Goal: Information Seeking & Learning: Learn about a topic

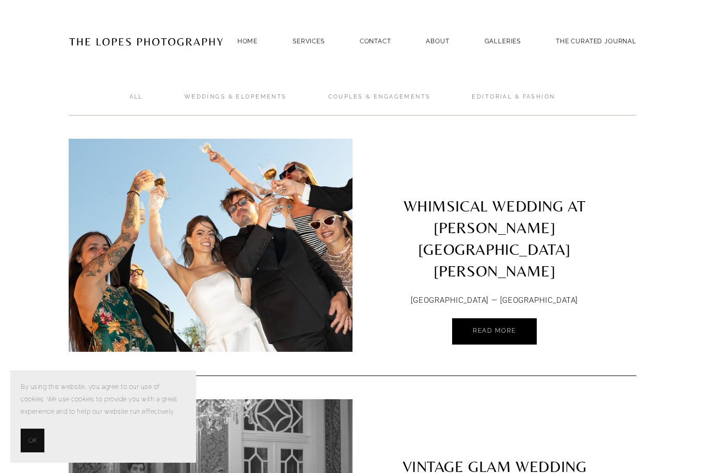
click at [501, 327] on span "Read More" at bounding box center [494, 330] width 43 height 7
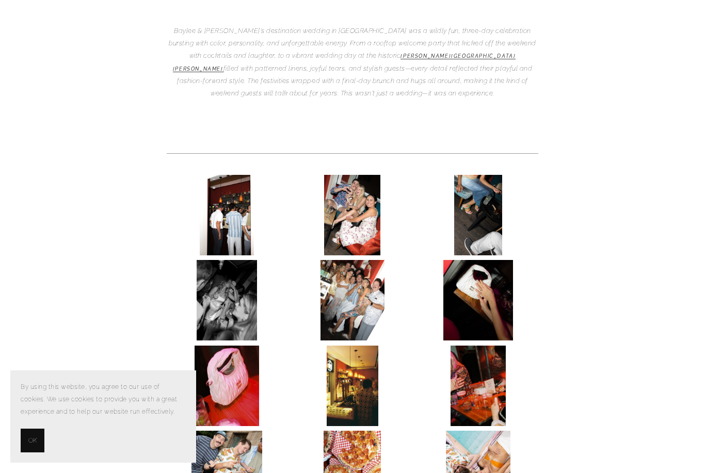
scroll to position [307, 0]
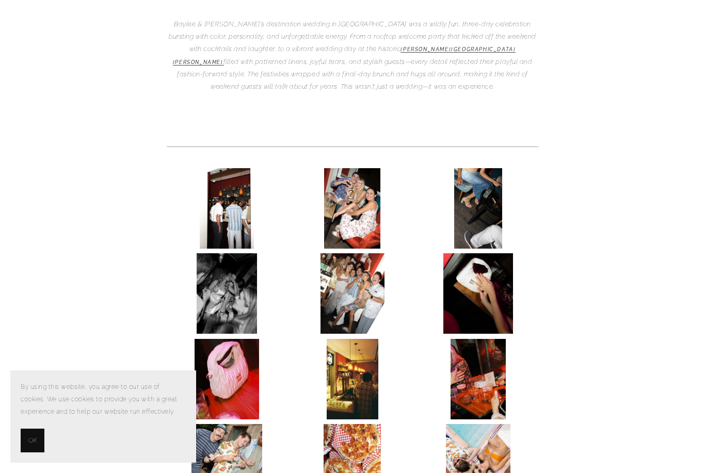
click at [246, 259] on img at bounding box center [227, 293] width 60 height 81
click at [240, 186] on img at bounding box center [227, 208] width 54 height 81
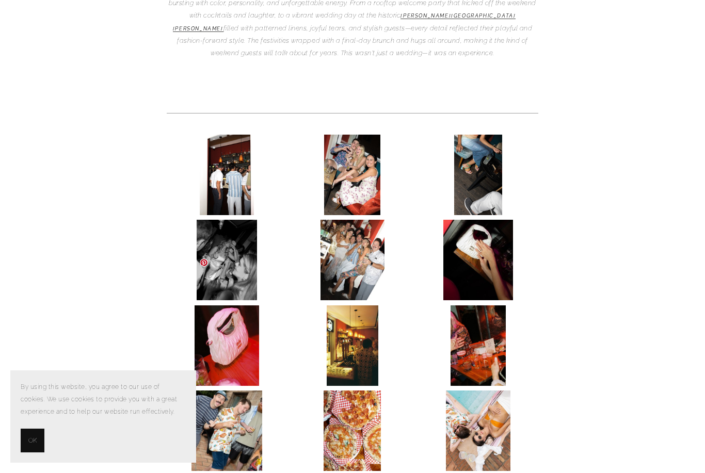
click at [248, 310] on img at bounding box center [227, 346] width 65 height 81
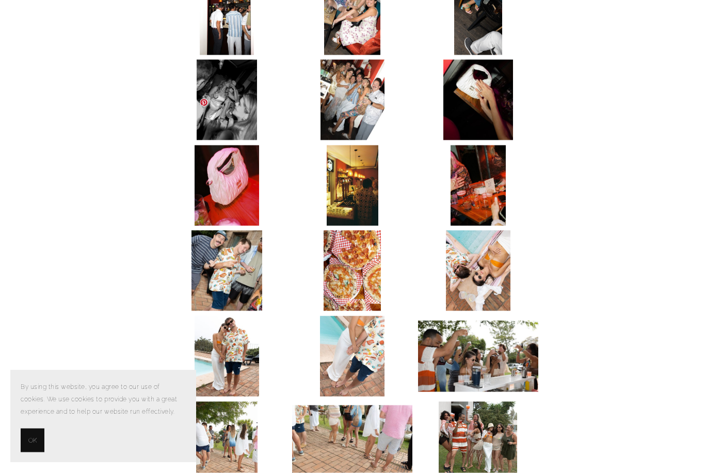
scroll to position [500, 0]
click at [235, 164] on img at bounding box center [227, 186] width 65 height 81
click at [230, 146] on img at bounding box center [227, 186] width 65 height 81
click at [226, 146] on img at bounding box center [227, 186] width 65 height 81
click at [339, 155] on img at bounding box center [353, 186] width 52 height 81
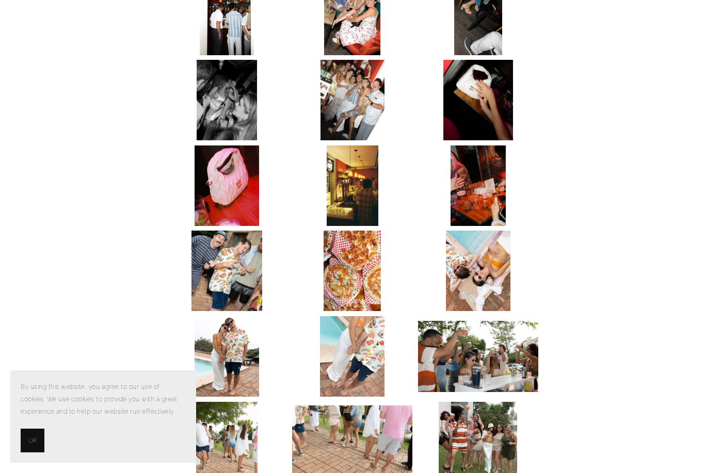
click at [234, 146] on img at bounding box center [227, 186] width 65 height 81
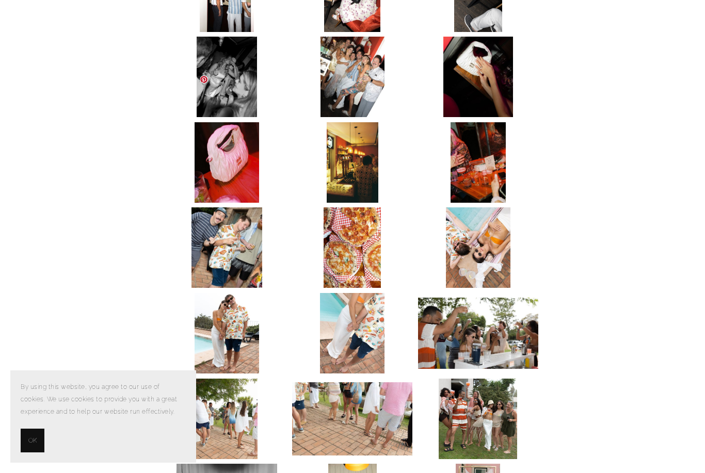
scroll to position [561, 0]
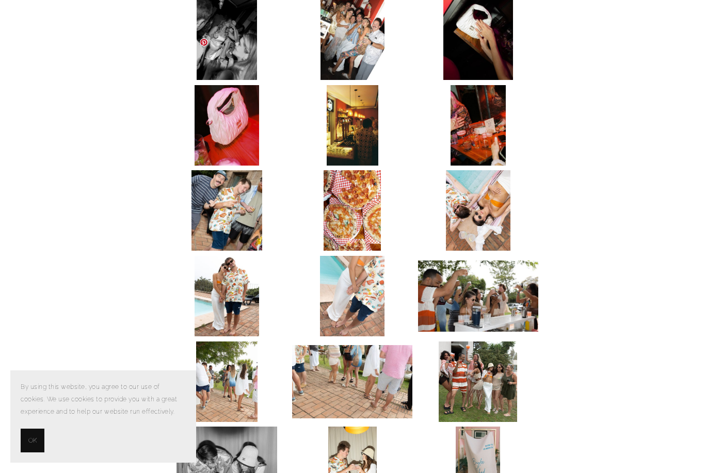
click at [366, 345] on img at bounding box center [352, 381] width 120 height 73
click at [388, 345] on img at bounding box center [352, 381] width 120 height 73
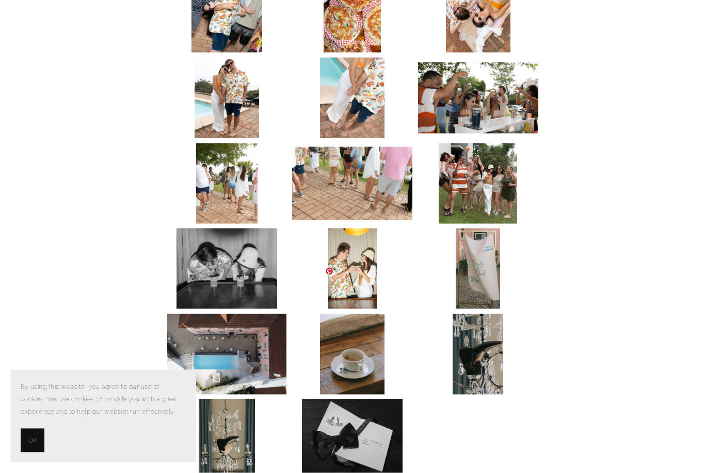
click at [372, 314] on img at bounding box center [352, 354] width 65 height 81
click at [324, 314] on img at bounding box center [352, 354] width 65 height 81
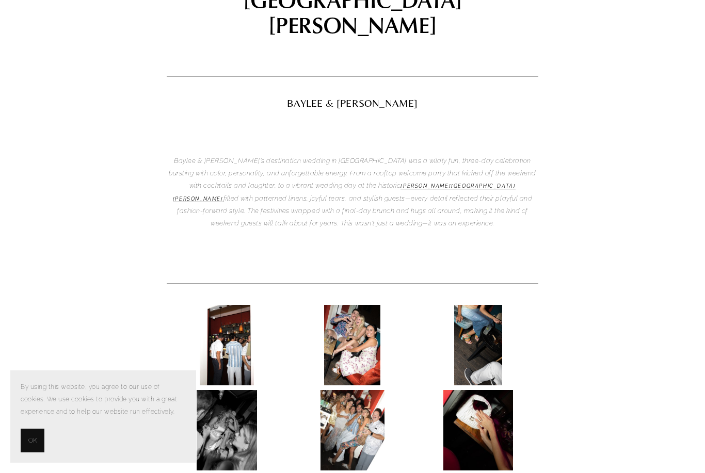
scroll to position [0, 0]
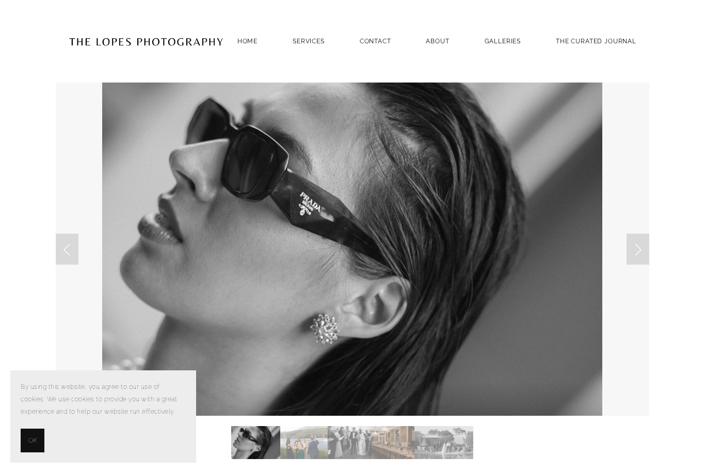
click at [629, 257] on link "Next Slide" at bounding box center [638, 249] width 23 height 31
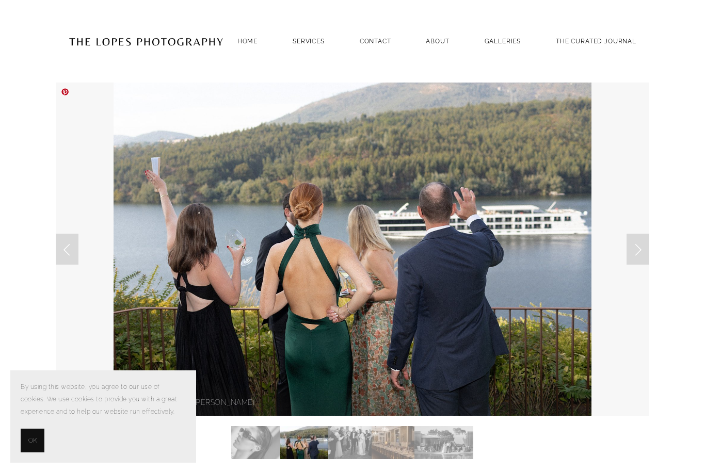
click at [639, 245] on link "Next Slide" at bounding box center [638, 249] width 23 height 31
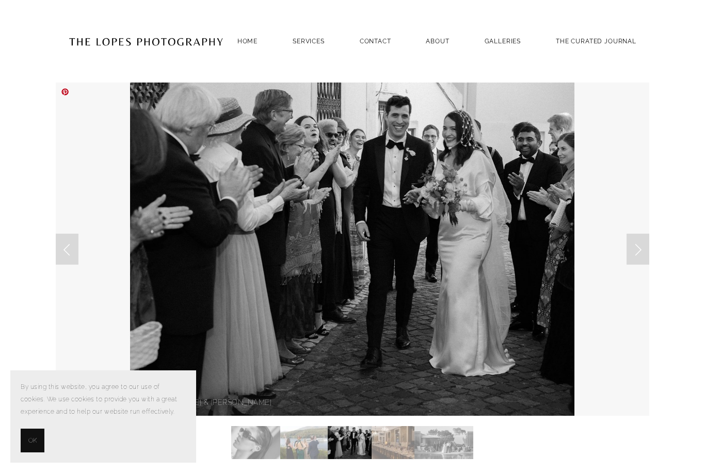
click at [643, 247] on link "Next Slide" at bounding box center [638, 249] width 23 height 31
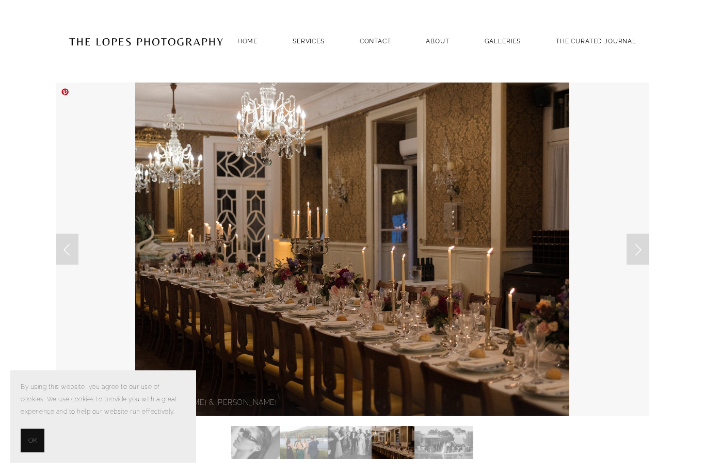
click at [643, 251] on link "Next Slide" at bounding box center [638, 249] width 23 height 31
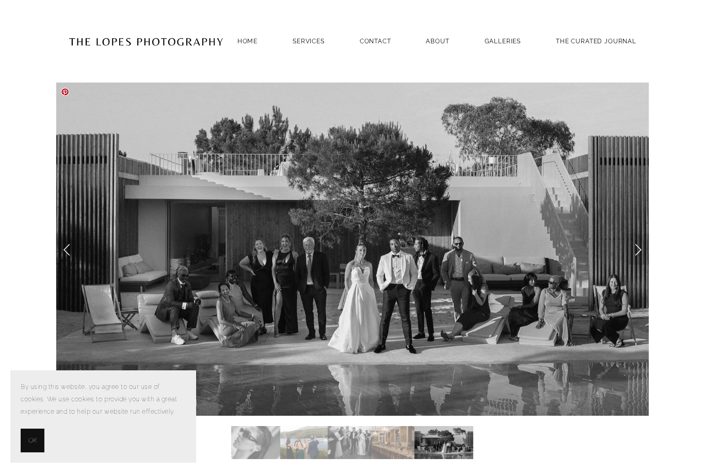
click at [639, 258] on link "Next Slide" at bounding box center [638, 249] width 23 height 31
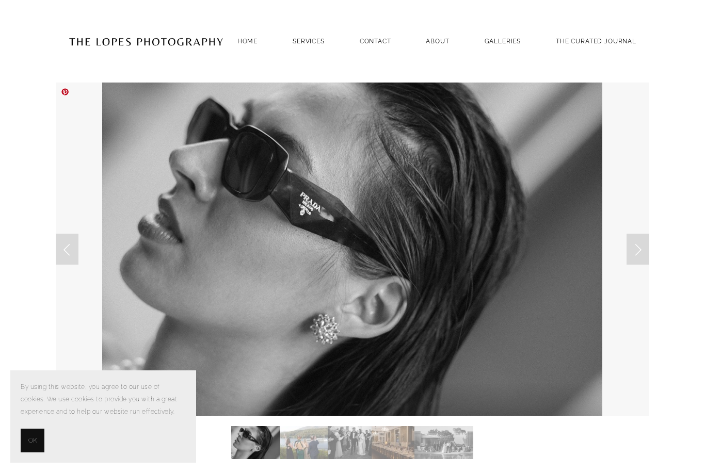
click at [638, 260] on link "Next Slide" at bounding box center [638, 249] width 23 height 31
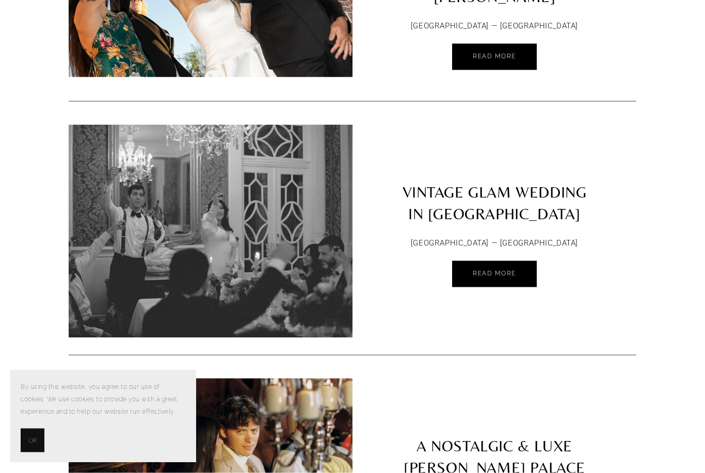
scroll to position [284, 0]
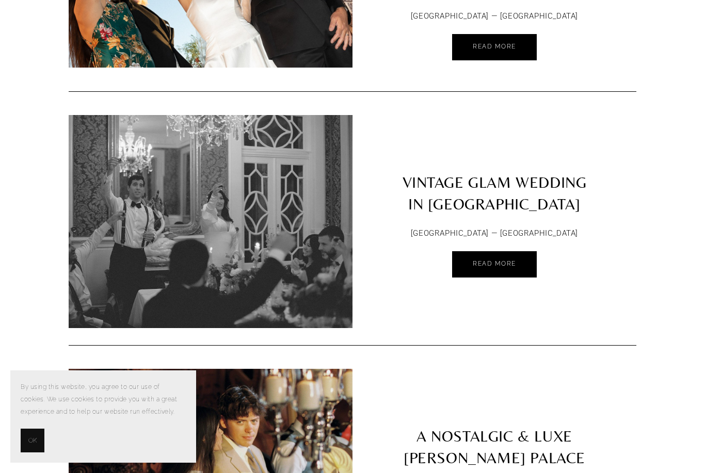
click at [493, 268] on link "Read More" at bounding box center [494, 264] width 85 height 26
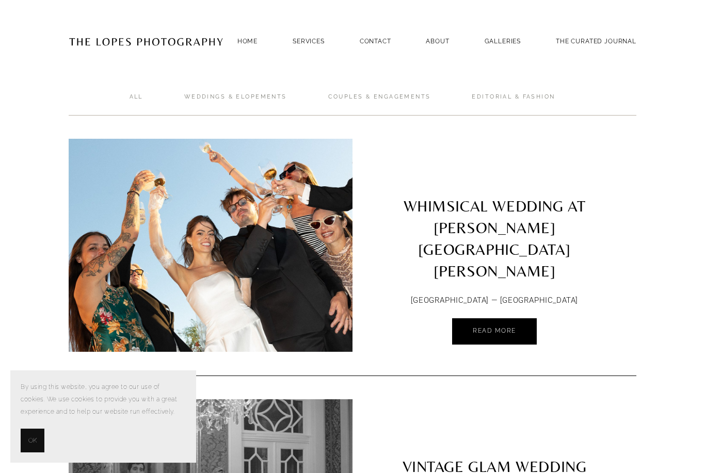
scroll to position [318, 0]
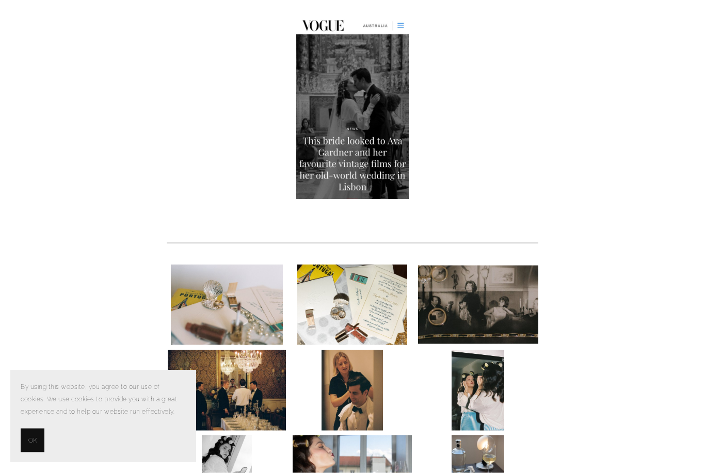
scroll to position [446, 0]
click at [260, 315] on img at bounding box center [227, 305] width 112 height 81
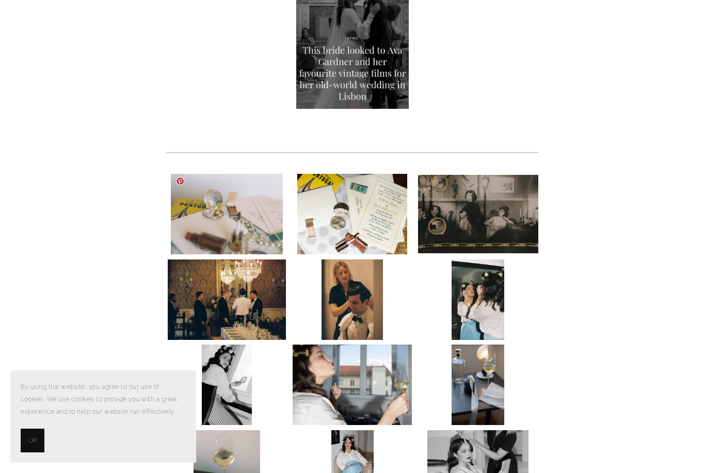
scroll to position [538, 0]
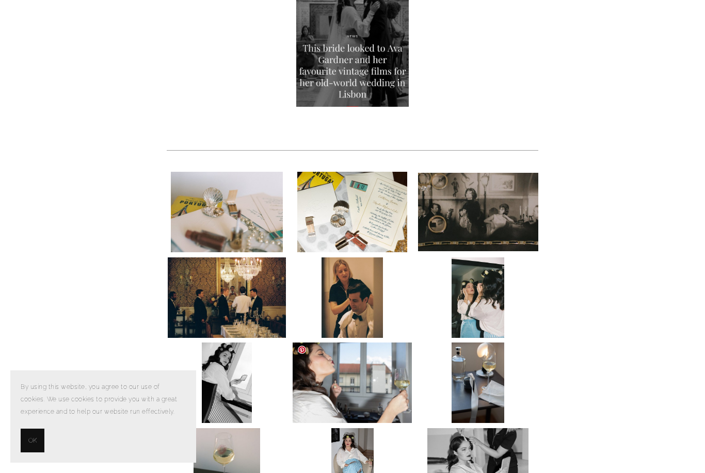
click at [376, 400] on img at bounding box center [352, 383] width 119 height 81
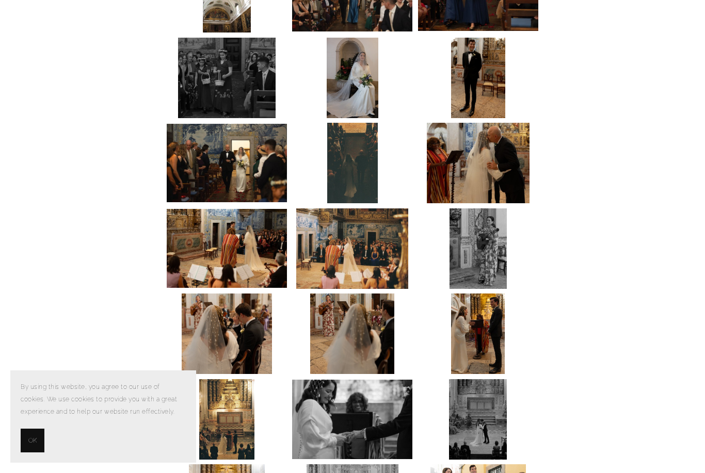
scroll to position [1876, 0]
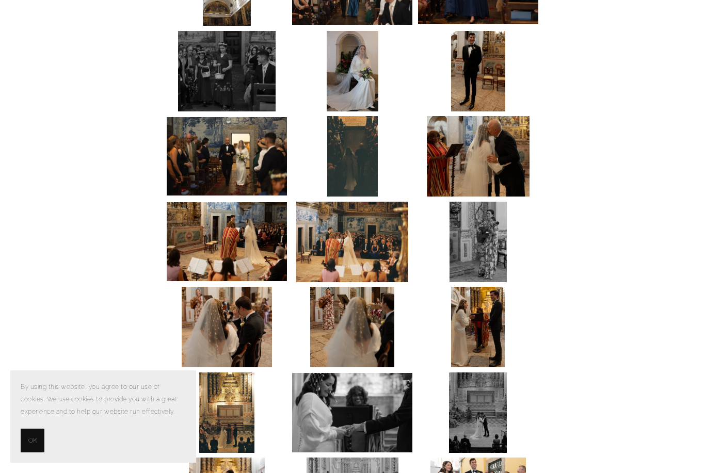
click at [376, 421] on img at bounding box center [352, 412] width 120 height 79
click at [376, 381] on img at bounding box center [352, 412] width 120 height 79
click at [370, 392] on img at bounding box center [352, 412] width 120 height 79
click at [31, 447] on span "OK" at bounding box center [32, 441] width 8 height 12
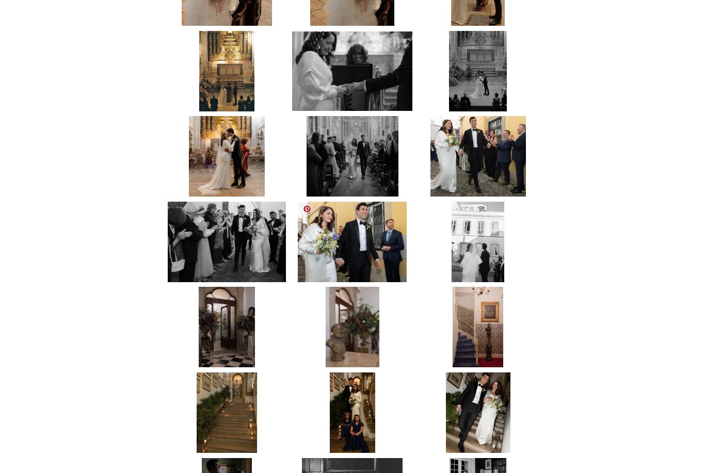
click at [393, 234] on img at bounding box center [352, 242] width 109 height 81
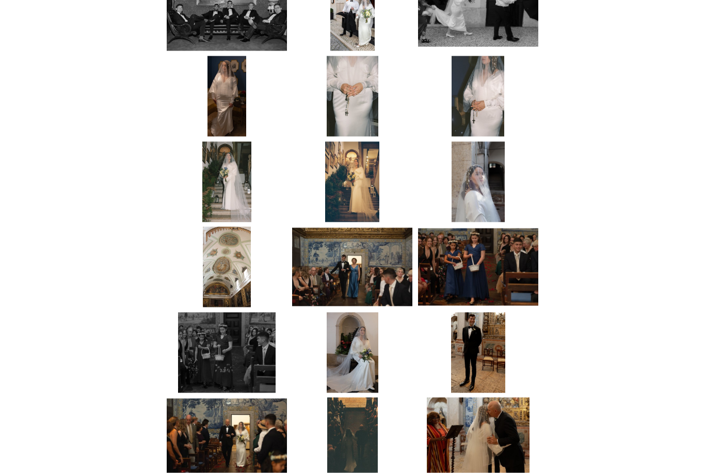
scroll to position [1541, 0]
